Goal: Navigation & Orientation: Find specific page/section

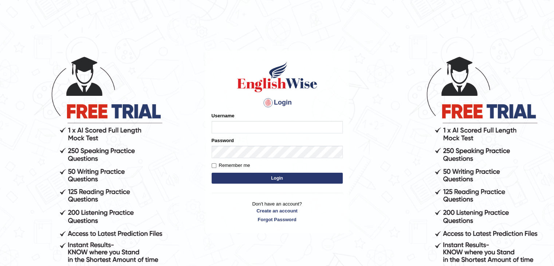
type input "Miko39"
click at [258, 177] on button "Login" at bounding box center [277, 178] width 131 height 11
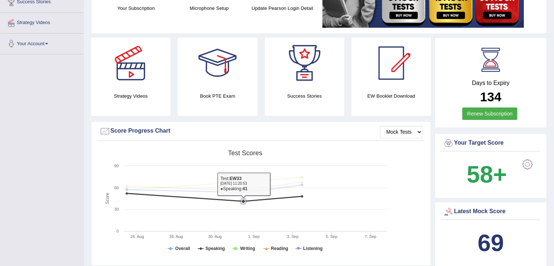
scroll to position [111, 0]
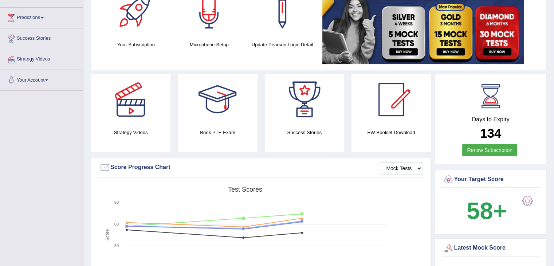
click at [488, 129] on b "134" at bounding box center [490, 133] width 21 height 14
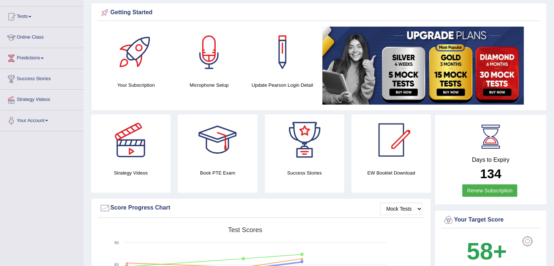
scroll to position [2, 0]
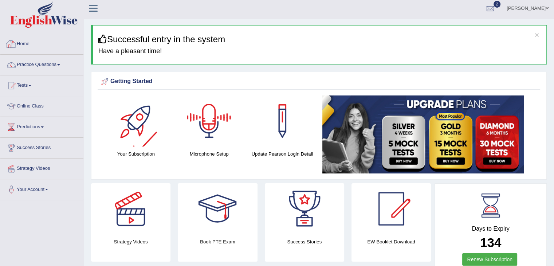
click at [27, 44] on link "Home" at bounding box center [41, 43] width 83 height 18
